Goal: Task Accomplishment & Management: Manage account settings

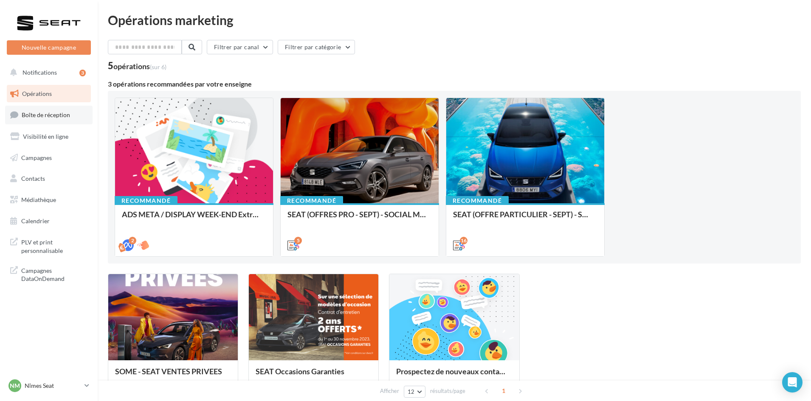
click at [55, 111] on link "Boîte de réception" at bounding box center [49, 115] width 88 height 18
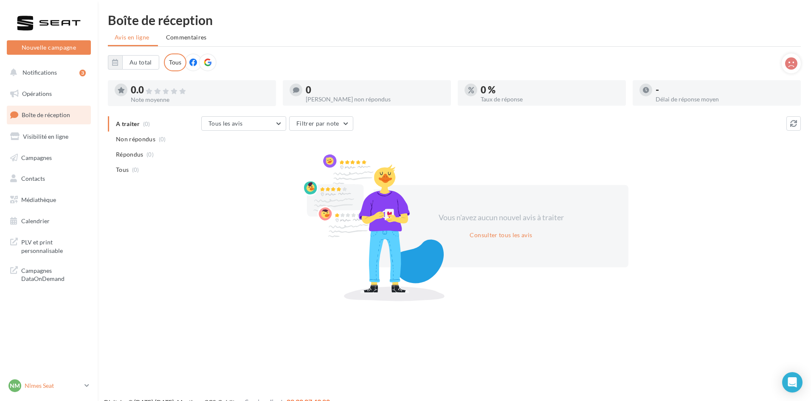
click at [40, 390] on p "Nîmes Seat" at bounding box center [53, 386] width 57 height 8
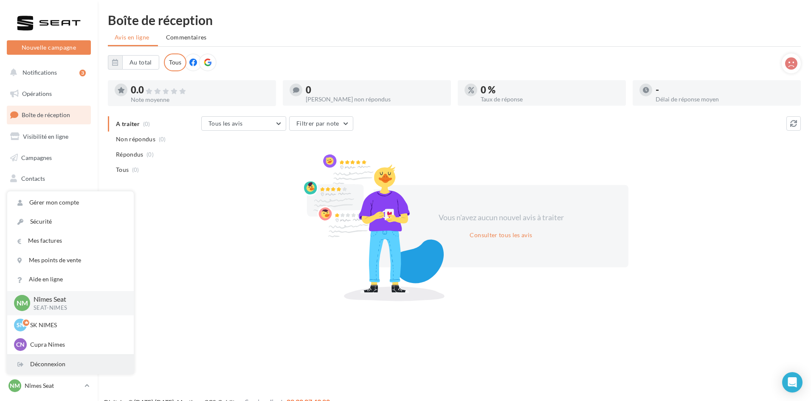
click at [69, 369] on div "Déconnexion" at bounding box center [70, 364] width 127 height 19
